Goal: Information Seeking & Learning: Learn about a topic

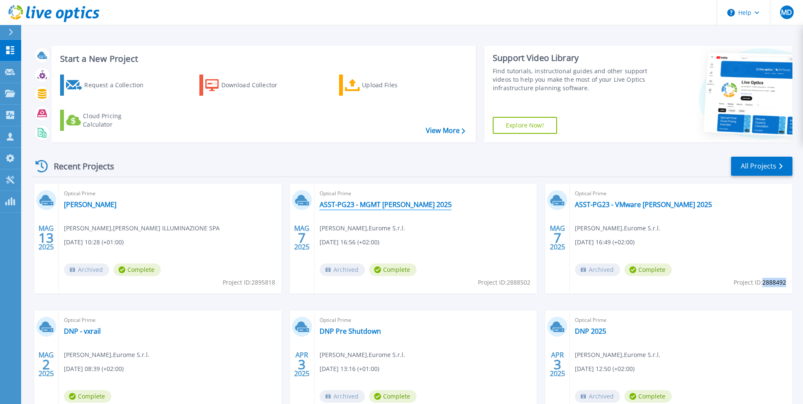
click at [388, 201] on link "ASST-PG23 - MGMT [PERSON_NAME] 2025" at bounding box center [385, 204] width 132 height 8
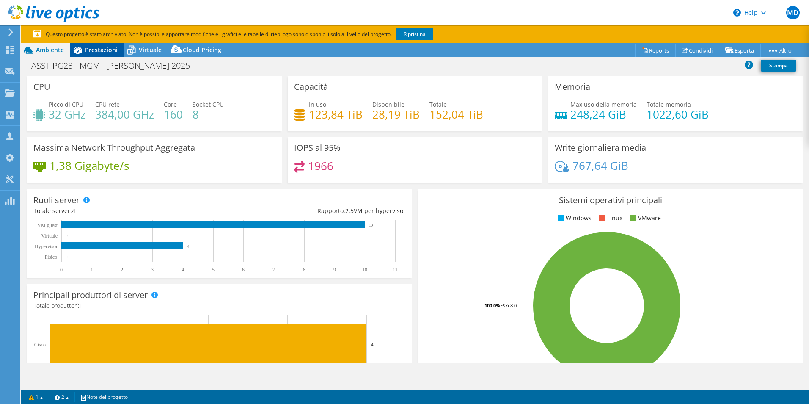
click at [92, 46] on span "Prestazioni" at bounding box center [101, 50] width 33 height 8
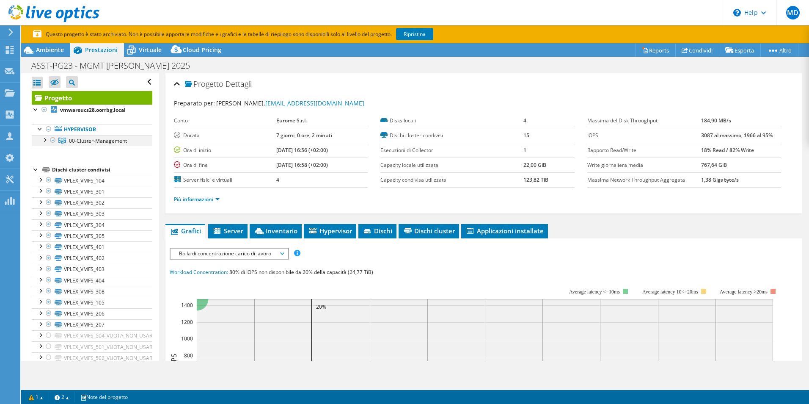
click at [42, 141] on div at bounding box center [44, 139] width 8 height 8
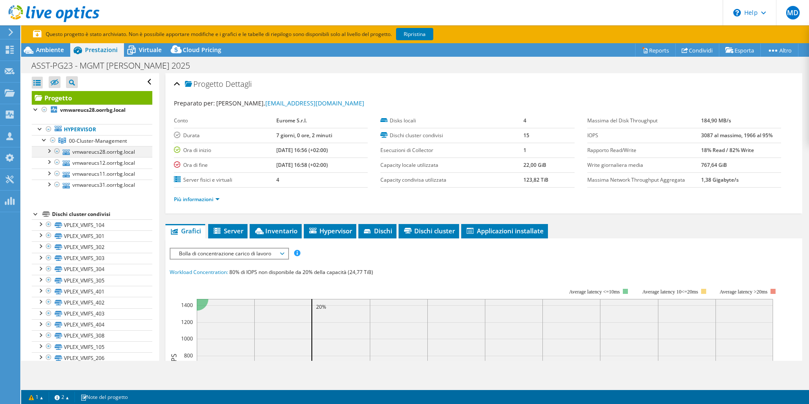
click at [50, 149] on div at bounding box center [48, 150] width 8 height 8
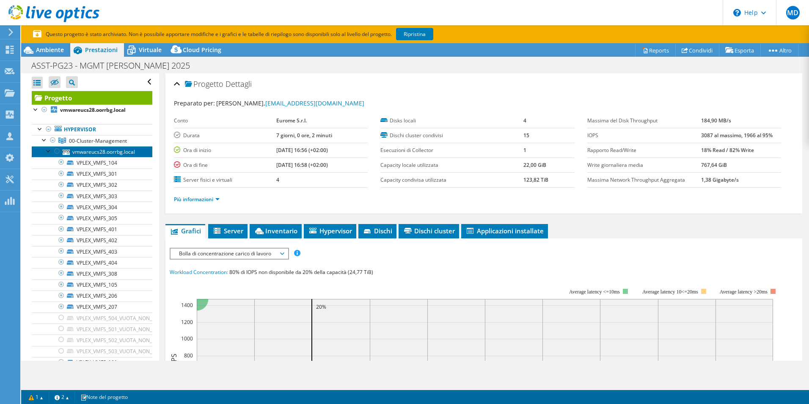
click at [99, 149] on link "vmwareucs28.oorrbg.local" at bounding box center [92, 151] width 121 height 11
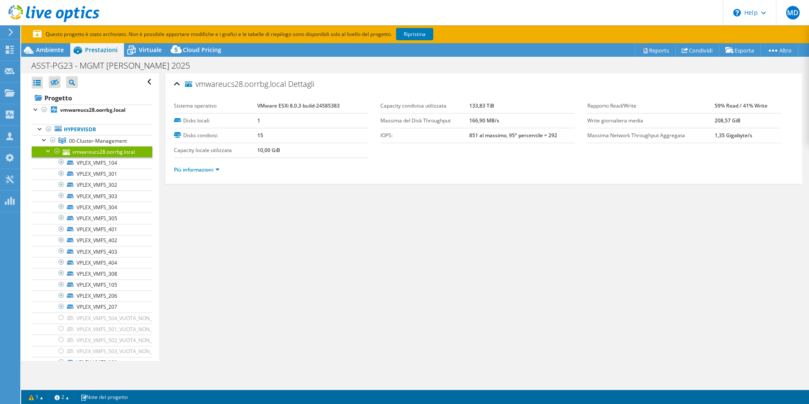
click at [469, 103] on b "133,83 TiB" at bounding box center [481, 105] width 25 height 7
click at [192, 166] on link "Più informazioni" at bounding box center [197, 169] width 46 height 7
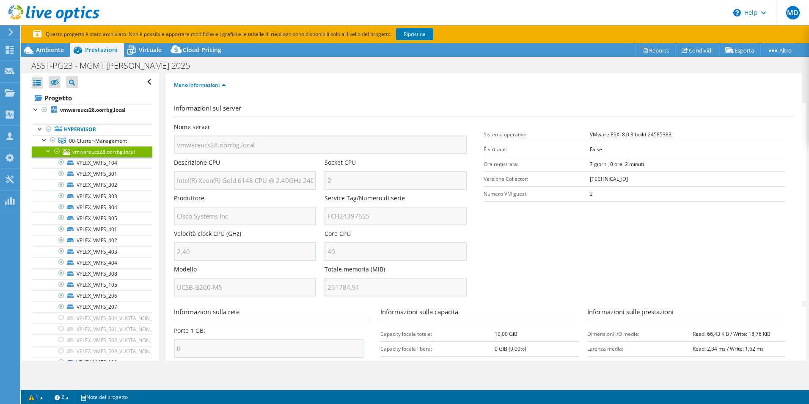
click at [322, 123] on div "Nome server vmwareucs28.oorrbg.local Descrizione CPU Intel(R) Xeon(R) Gold 6148…" at bounding box center [325, 123] width 302 height 0
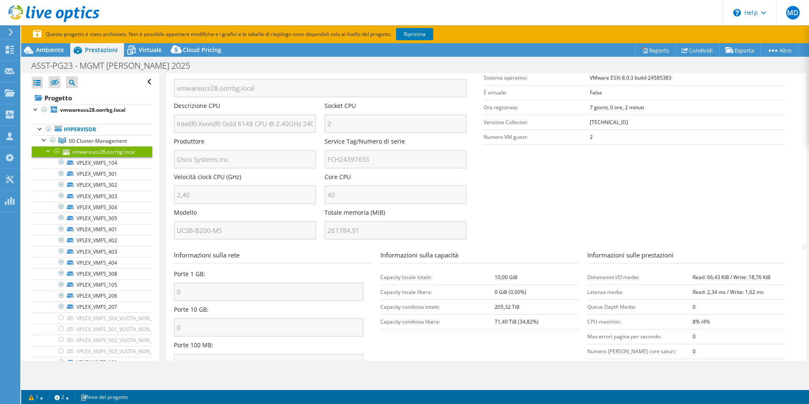
scroll to position [127, 0]
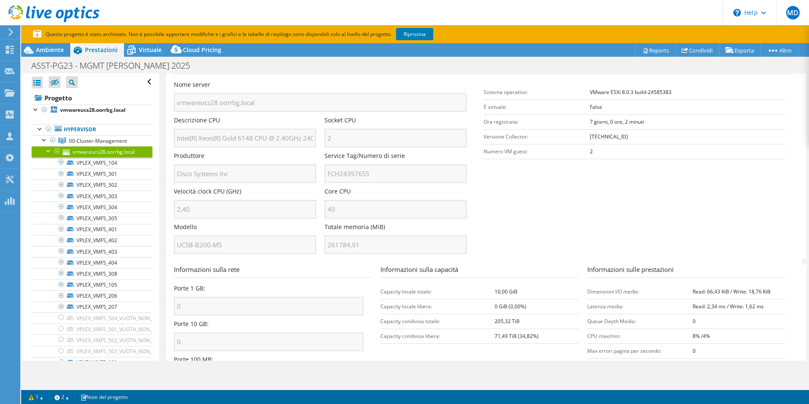
click at [317, 80] on div "Nome server vmwareucs28.oorrbg.local Descrizione CPU Intel(R) Xeon(R) Gold 6148…" at bounding box center [325, 80] width 302 height 0
click at [172, 244] on div "vmwareucs28.oorrbg.local Dettagli Sistema operativo VMware ESXi 8.0.3 build-245…" at bounding box center [483, 174] width 637 height 457
click at [45, 151] on div at bounding box center [48, 150] width 8 height 8
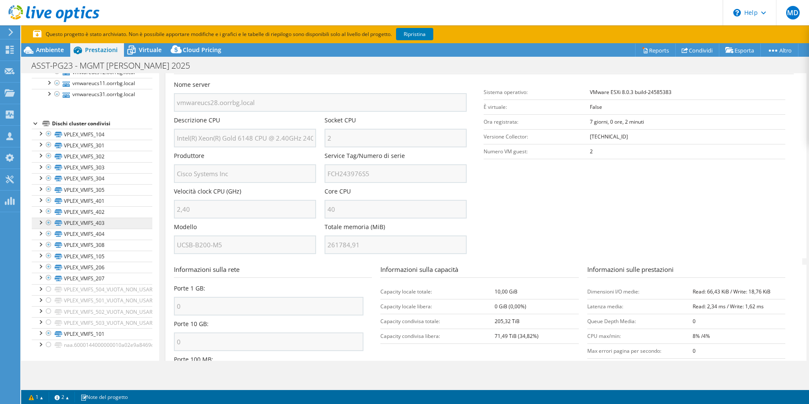
scroll to position [0, 0]
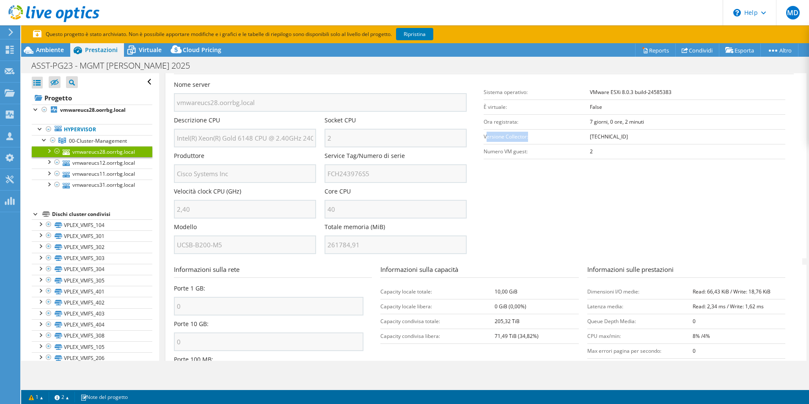
drag, startPoint x: 485, startPoint y: 137, endPoint x: 529, endPoint y: 135, distance: 44.9
click at [529, 135] on td "Versione Collector:" at bounding box center [537, 136] width 106 height 15
